Goal: Information Seeking & Learning: Learn about a topic

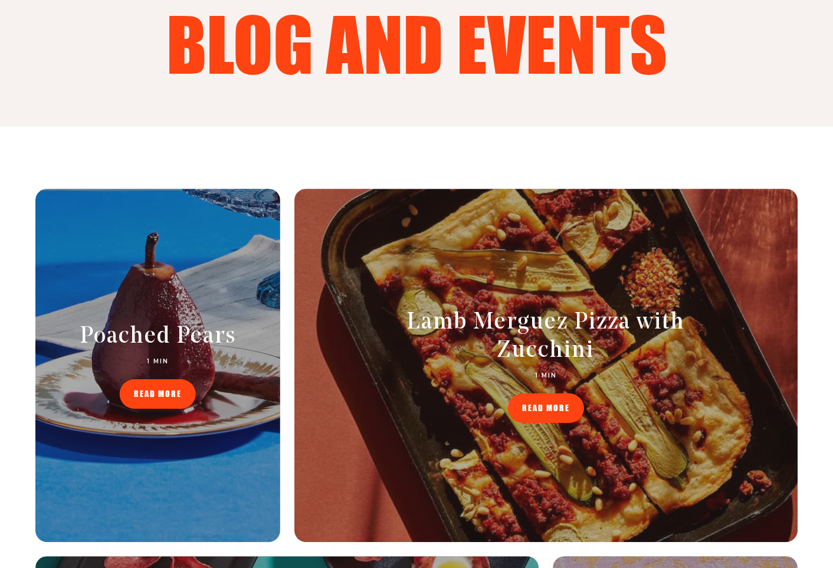
scroll to position [295, 0]
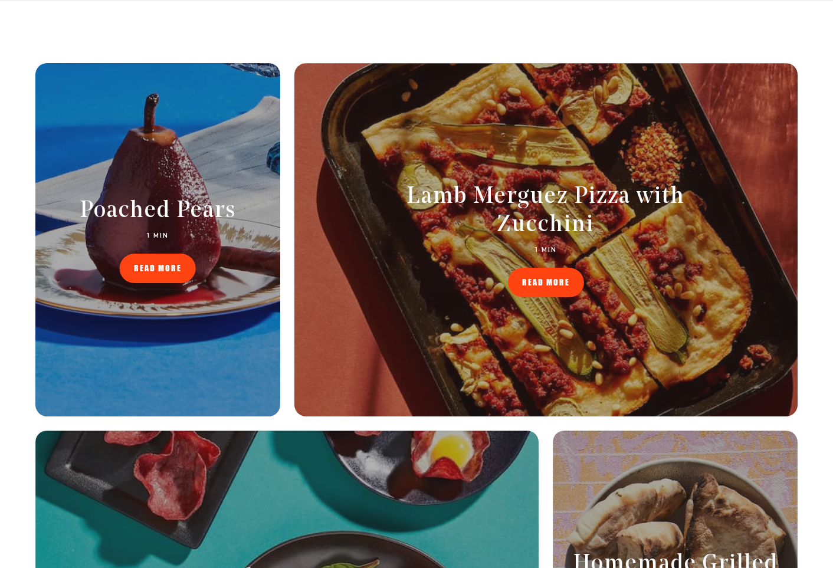
click at [143, 264] on span "READ MORE" at bounding box center [158, 260] width 48 height 8
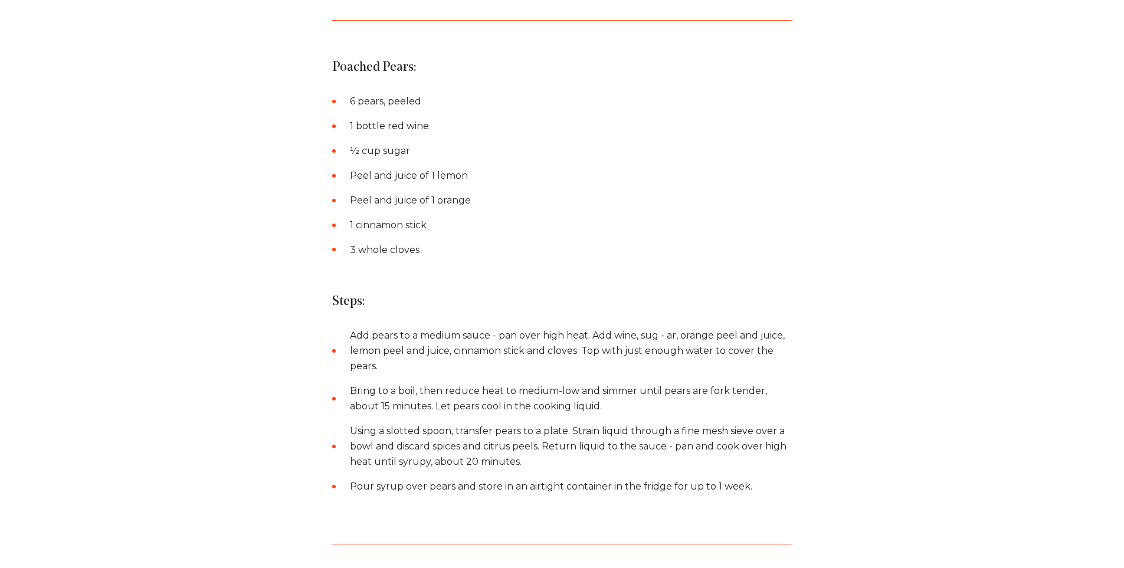
scroll to position [1063, 0]
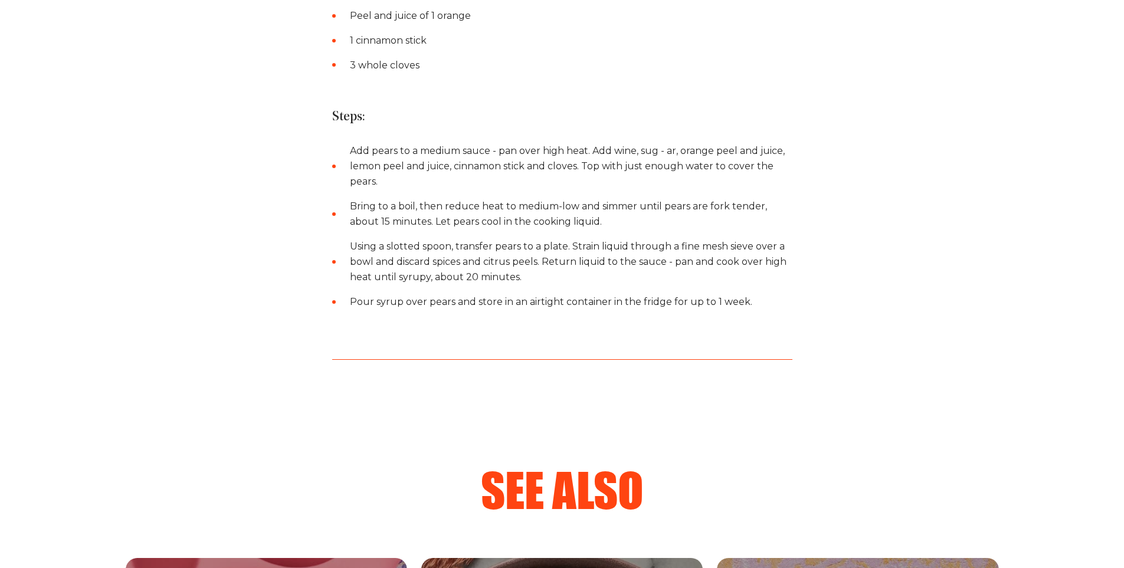
click at [383, 143] on li "Add pears to a medium sauce - pan over high heat. Add wine, sug - ar, orange pe…" at bounding box center [571, 166] width 443 height 46
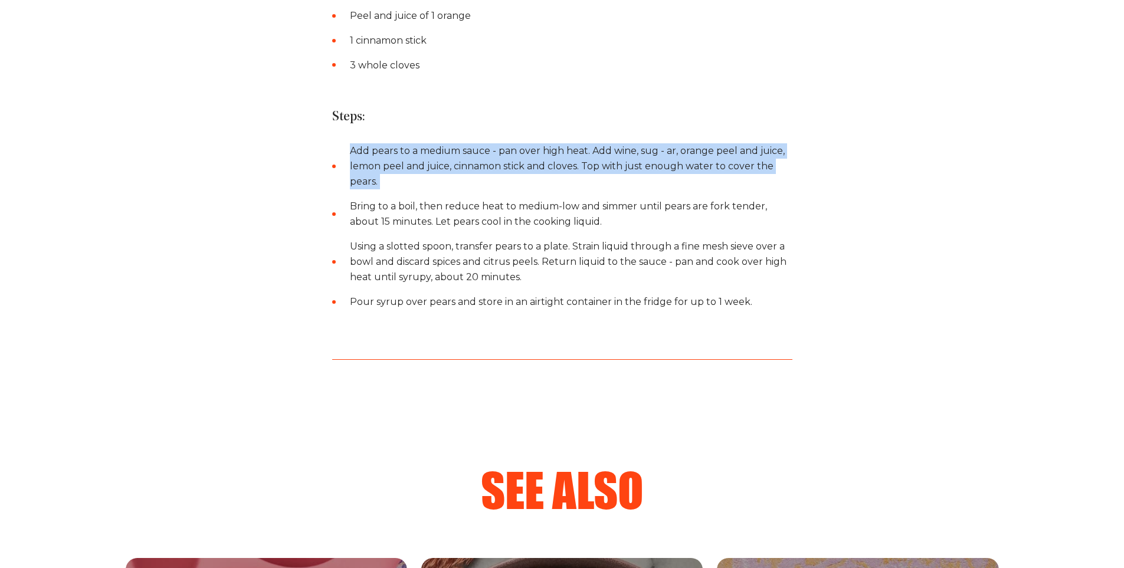
click at [383, 143] on li "Add pears to a medium sauce - pan over high heat. Add wine, sug - ar, orange pe…" at bounding box center [571, 166] width 443 height 46
copy ul "Add pears to a medium sauce - pan over high heat. Add wine, sug - ar, orange pe…"
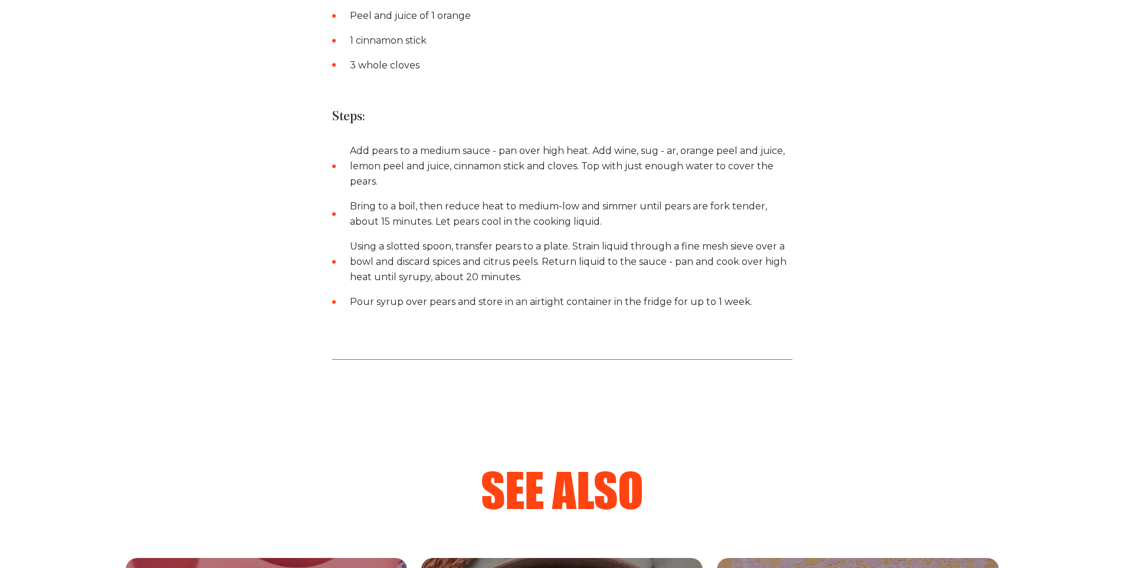
click at [468, 239] on li "Using a slotted spoon, transfer pears to a plate. Strain liquid through a fine …" at bounding box center [571, 262] width 443 height 46
click at [470, 199] on li "Bring to a boil, then reduce heat to medium-low and simmer until pears are fork…" at bounding box center [571, 214] width 443 height 31
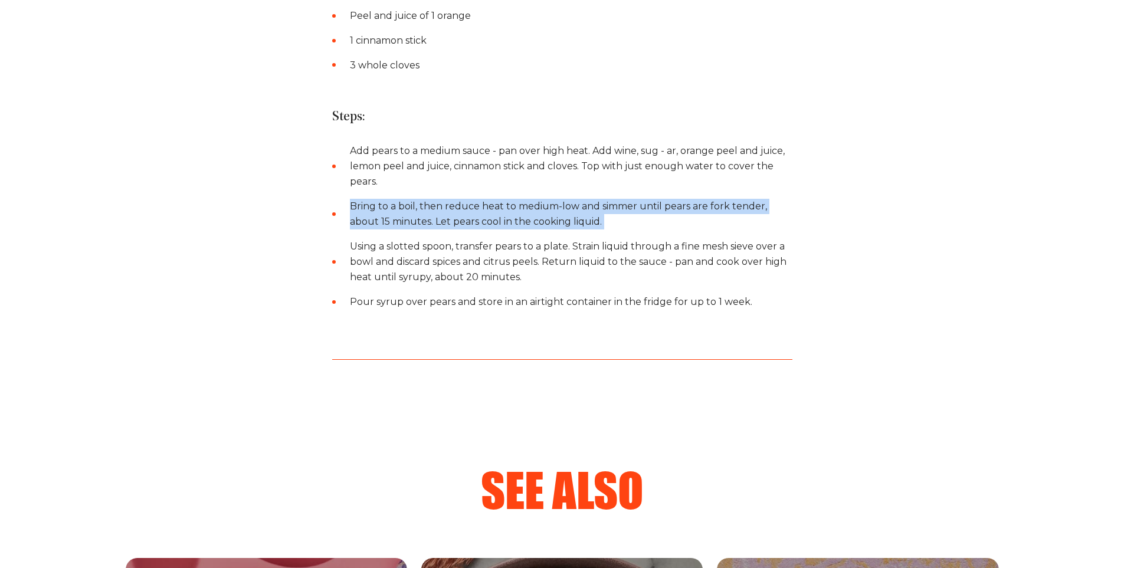
click at [470, 199] on li "Bring to a boil, then reduce heat to medium-low and simmer until pears are fork…" at bounding box center [571, 214] width 443 height 31
copy ul "Bring to a boil, then reduce heat to medium-low and simmer until pears are fork…"
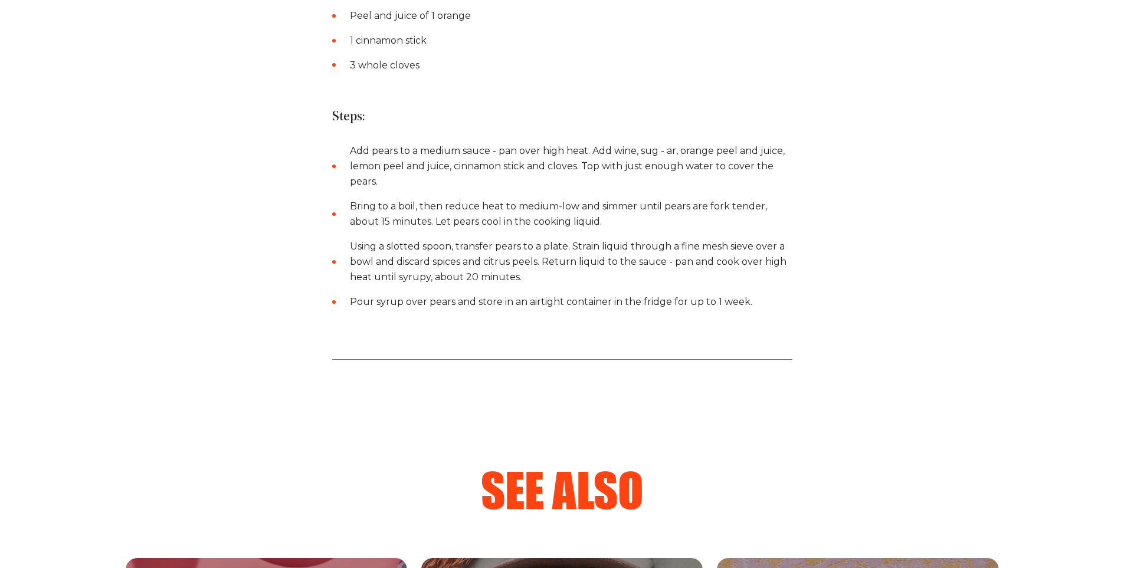
click at [416, 254] on li "Using a slotted spoon, transfer pears to a plate. Strain liquid through a fine …" at bounding box center [571, 262] width 443 height 46
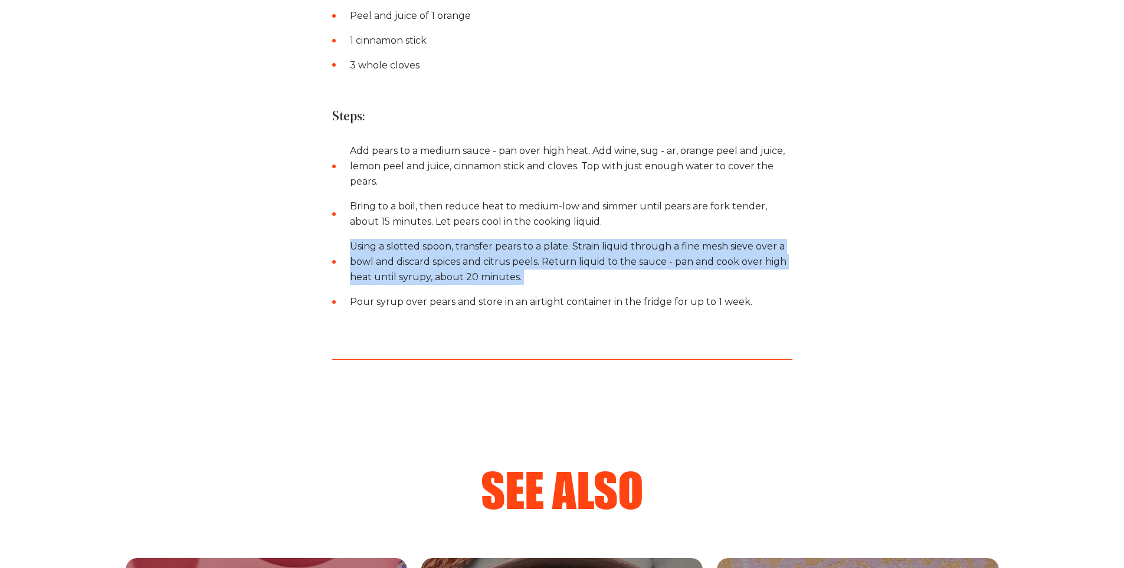
click at [416, 254] on li "Using a slotted spoon, transfer pears to a plate. Strain liquid through a fine …" at bounding box center [571, 262] width 443 height 46
copy ul "Using a slotted spoon, transfer pears to a plate. Strain liquid through a fine …"
click at [452, 247] on li "Using a slotted spoon, transfer pears to a plate. Strain liquid through a fine …" at bounding box center [571, 262] width 443 height 46
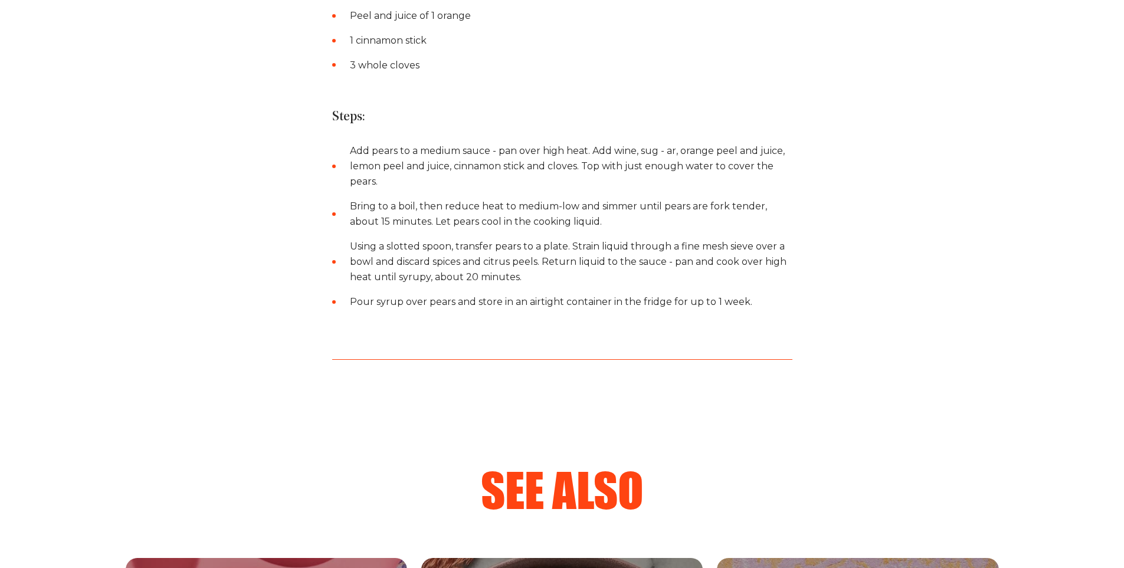
click at [464, 295] on li "Pour syrup over pears and store in an airtight container in the fridge for up t…" at bounding box center [571, 302] width 443 height 15
copy li "and"
click at [464, 295] on li "Pour syrup over pears and store in an airtight container in the fridge for up t…" at bounding box center [571, 302] width 443 height 15
click at [646, 302] on div "Poached Pears: 6 pears, peeled 1 bottle red wine ½ cup sugar Peel and juice of …" at bounding box center [562, 97] width 460 height 525
